Goal: Task Accomplishment & Management: Complete application form

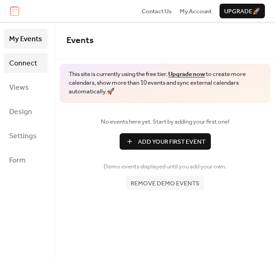
click at [33, 62] on span "Connect" at bounding box center [23, 63] width 28 height 14
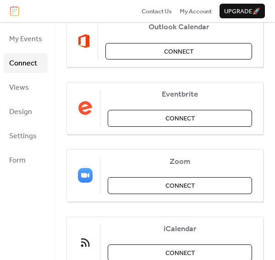
scroll to position [203, 0]
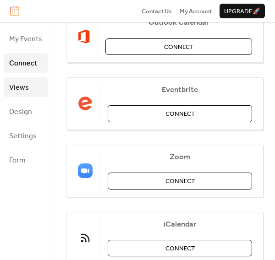
click at [20, 89] on span "Views" at bounding box center [19, 88] width 20 height 14
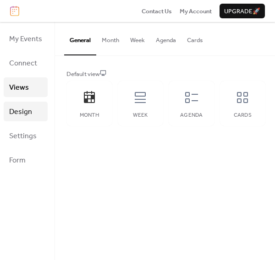
click at [29, 115] on span "Design" at bounding box center [20, 112] width 23 height 14
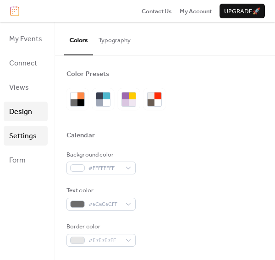
click at [24, 137] on span "Settings" at bounding box center [22, 136] width 27 height 14
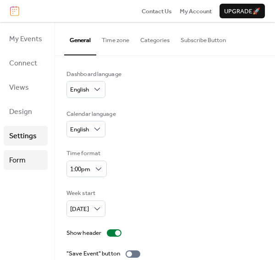
click at [9, 160] on span "Form" at bounding box center [17, 160] width 16 height 14
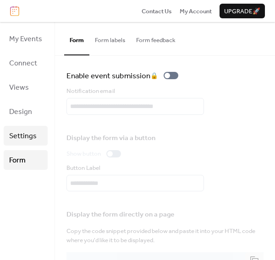
click at [14, 140] on span "Settings" at bounding box center [22, 136] width 27 height 14
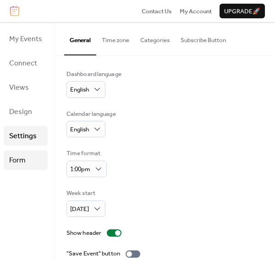
click at [34, 160] on link "Form" at bounding box center [26, 160] width 44 height 20
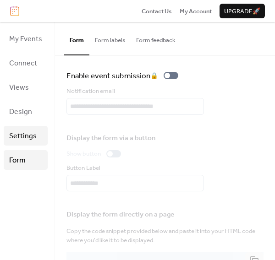
click at [32, 131] on span "Settings" at bounding box center [22, 136] width 27 height 14
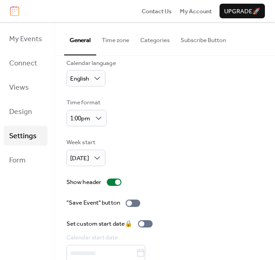
scroll to position [35, 0]
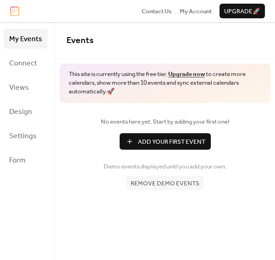
click at [149, 140] on span "Add Your First Event" at bounding box center [171, 141] width 67 height 9
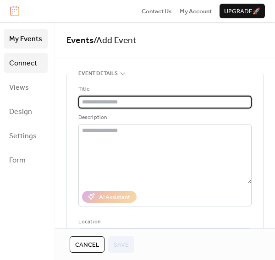
click at [22, 66] on span "Connect" at bounding box center [23, 63] width 28 height 14
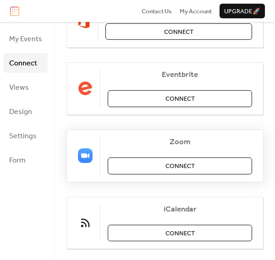
scroll to position [233, 0]
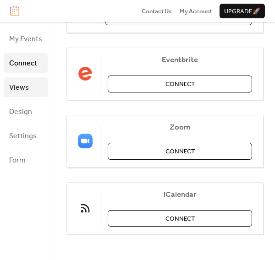
click at [19, 86] on span "Views" at bounding box center [19, 88] width 20 height 14
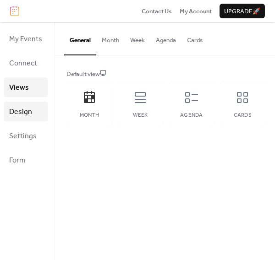
click at [11, 114] on span "Design" at bounding box center [20, 112] width 23 height 14
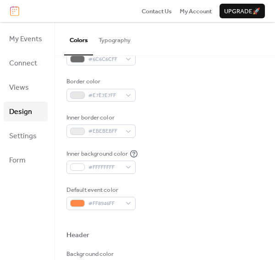
scroll to position [203, 0]
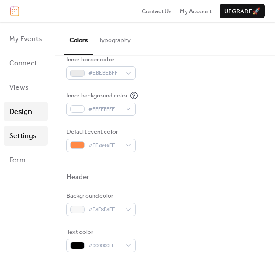
click at [30, 138] on span "Settings" at bounding box center [22, 136] width 27 height 14
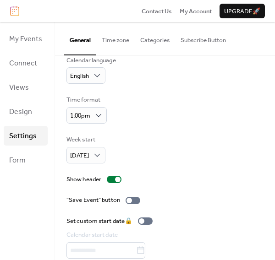
scroll to position [86, 0]
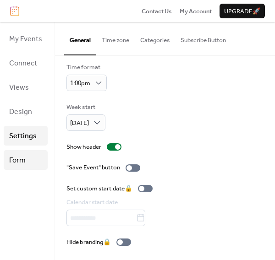
click at [23, 157] on span "Form" at bounding box center [17, 160] width 16 height 14
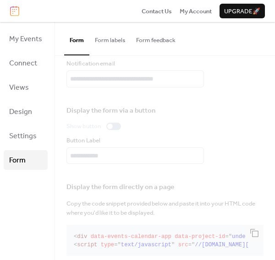
scroll to position [41, 0]
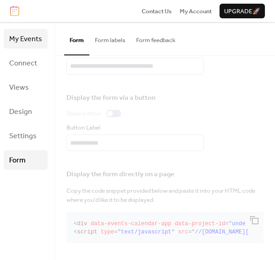
click at [28, 35] on span "My Events" at bounding box center [25, 39] width 33 height 14
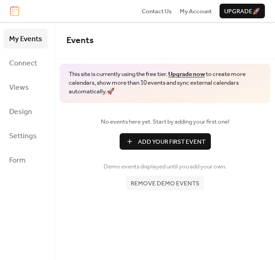
click at [173, 142] on span "Add Your First Event" at bounding box center [171, 141] width 67 height 9
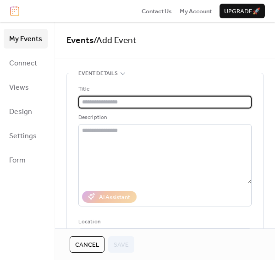
click at [156, 102] on input "text" at bounding box center [164, 102] width 173 height 13
click at [155, 101] on input "text" at bounding box center [164, 102] width 173 height 13
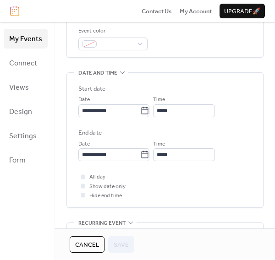
scroll to position [254, 0]
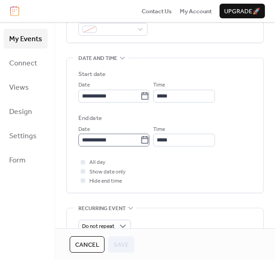
click at [148, 139] on icon at bounding box center [144, 140] width 9 height 9
click at [140, 139] on input "**********" at bounding box center [109, 140] width 62 height 13
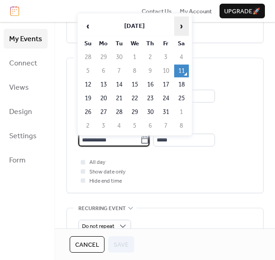
click at [181, 20] on span "›" at bounding box center [182, 26] width 14 height 18
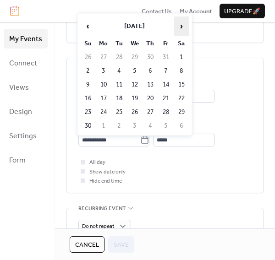
click at [181, 20] on span "›" at bounding box center [182, 26] width 14 height 18
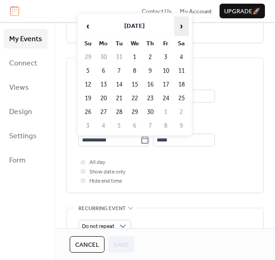
click at [181, 20] on span "›" at bounding box center [182, 26] width 14 height 18
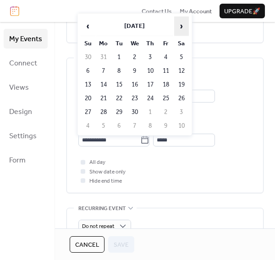
click at [181, 20] on span "›" at bounding box center [182, 26] width 14 height 18
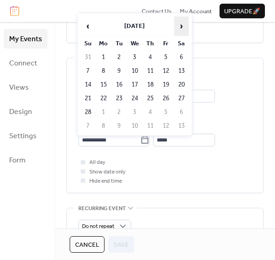
click at [181, 20] on span "›" at bounding box center [182, 26] width 14 height 18
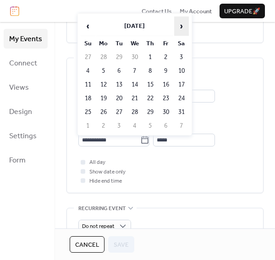
click at [181, 20] on span "›" at bounding box center [182, 26] width 14 height 18
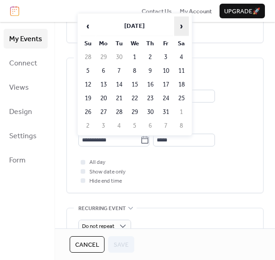
click at [181, 20] on span "›" at bounding box center [182, 26] width 14 height 18
click at [138, 55] on td "1" at bounding box center [134, 57] width 15 height 13
type input "**********"
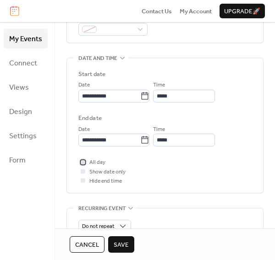
click at [83, 162] on div at bounding box center [83, 162] width 5 height 5
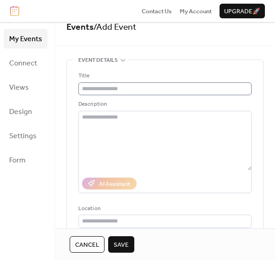
scroll to position [0, 0]
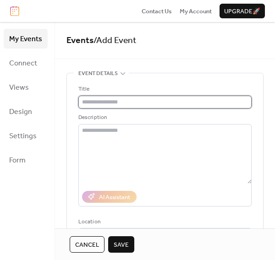
click at [110, 101] on input "text" at bounding box center [164, 102] width 173 height 13
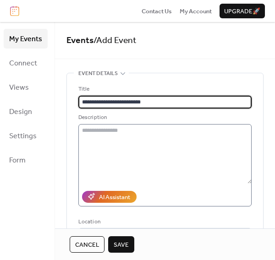
type input "**********"
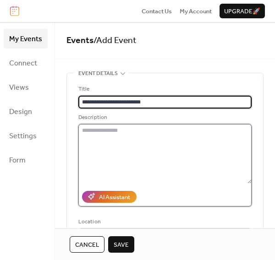
click at [102, 134] on textarea at bounding box center [164, 154] width 173 height 60
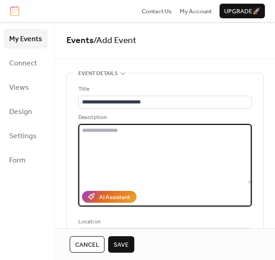
type textarea "*"
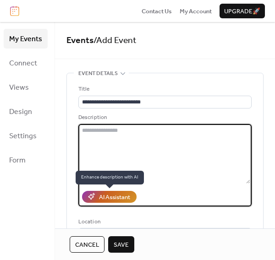
click at [106, 201] on div "AI Assistant" at bounding box center [114, 197] width 31 height 9
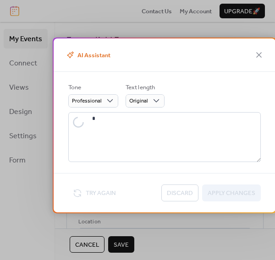
type textarea "**********"
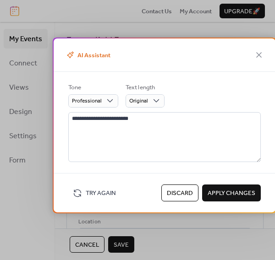
click at [229, 190] on span "Apply Changes" at bounding box center [232, 193] width 48 height 9
type textarea "**********"
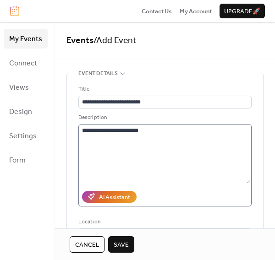
drag, startPoint x: 150, startPoint y: 122, endPoint x: 151, endPoint y: 129, distance: 6.9
click at [150, 123] on div "**********" at bounding box center [164, 159] width 173 height 93
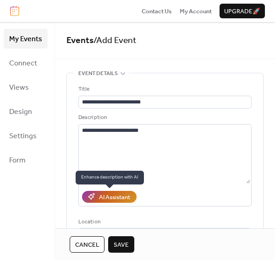
click at [116, 197] on div "AI Assistant" at bounding box center [114, 197] width 31 height 9
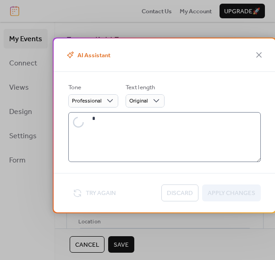
type textarea "**********"
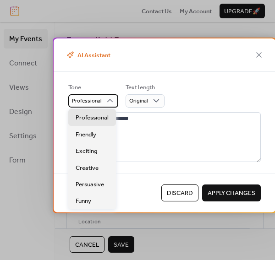
click at [101, 96] on div "Professional" at bounding box center [93, 100] width 50 height 13
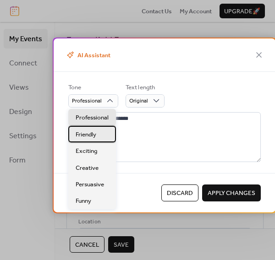
click at [80, 136] on span "Friendly" at bounding box center [86, 134] width 21 height 9
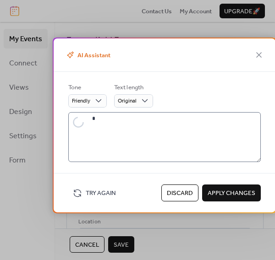
type textarea "**********"
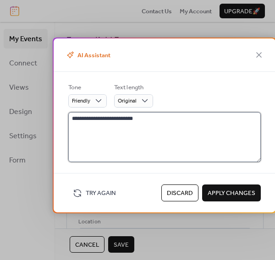
click at [163, 122] on textarea "**********" at bounding box center [164, 137] width 192 height 50
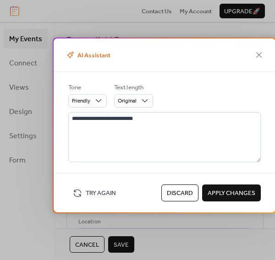
click at [155, 111] on div "**********" at bounding box center [164, 123] width 192 height 80
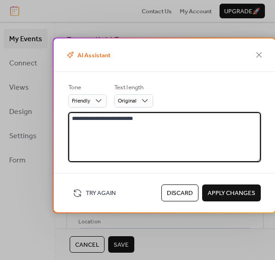
click at [143, 118] on textarea "**********" at bounding box center [164, 137] width 192 height 50
drag, startPoint x: 138, startPoint y: 119, endPoint x: 123, endPoint y: 119, distance: 15.1
click at [123, 119] on textarea "**********" at bounding box center [164, 137] width 192 height 50
click at [257, 53] on icon at bounding box center [258, 54] width 5 height 5
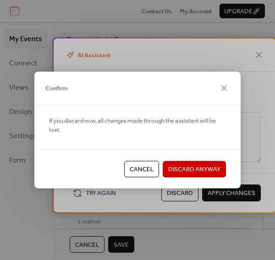
click at [148, 168] on span "Cancel" at bounding box center [142, 169] width 24 height 9
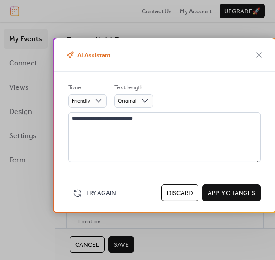
click at [188, 190] on span "Discard" at bounding box center [180, 193] width 26 height 9
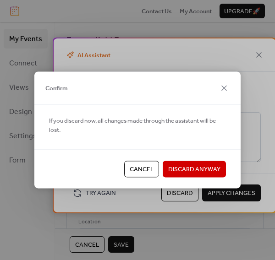
click at [194, 174] on span "Discard Anyway" at bounding box center [194, 169] width 52 height 9
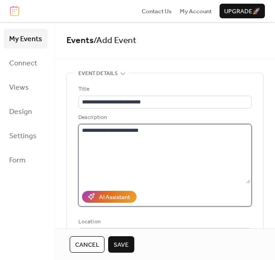
click at [155, 137] on textarea "**********" at bounding box center [164, 154] width 172 height 60
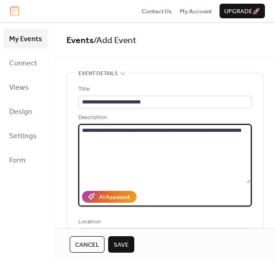
type textarea "**********"
click at [119, 245] on span "Save" at bounding box center [121, 245] width 15 height 9
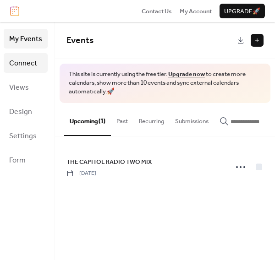
click at [16, 55] on link "Connect" at bounding box center [26, 63] width 44 height 20
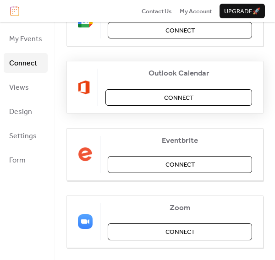
scroll to position [233, 0]
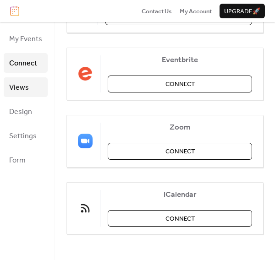
click at [24, 86] on span "Views" at bounding box center [19, 88] width 20 height 14
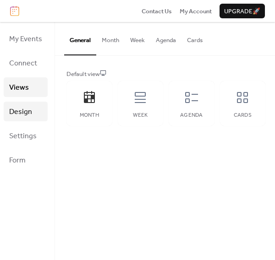
click at [24, 113] on span "Design" at bounding box center [20, 112] width 23 height 14
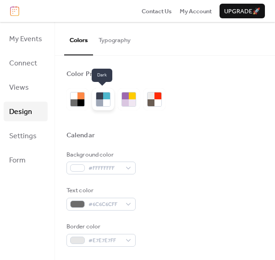
click at [100, 107] on div at bounding box center [103, 99] width 22 height 22
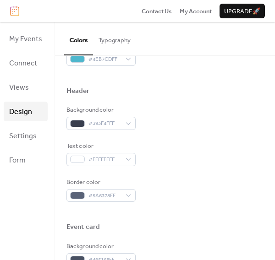
scroll to position [153, 0]
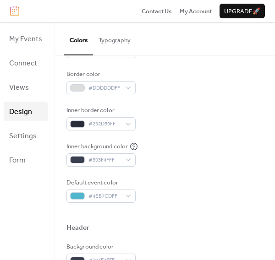
click at [206, 124] on div "Inner border color #292D39FF" at bounding box center [164, 118] width 197 height 25
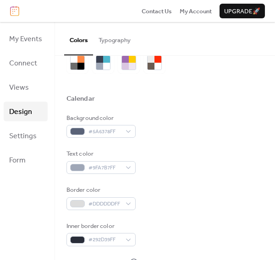
scroll to position [0, 0]
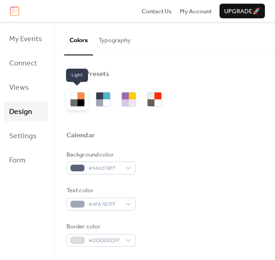
click at [77, 104] on div at bounding box center [80, 102] width 7 height 7
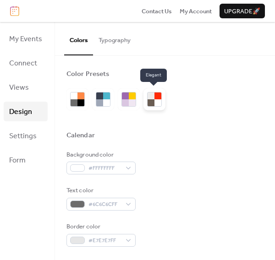
click at [151, 93] on div at bounding box center [151, 96] width 7 height 7
